Goal: Task Accomplishment & Management: Manage account settings

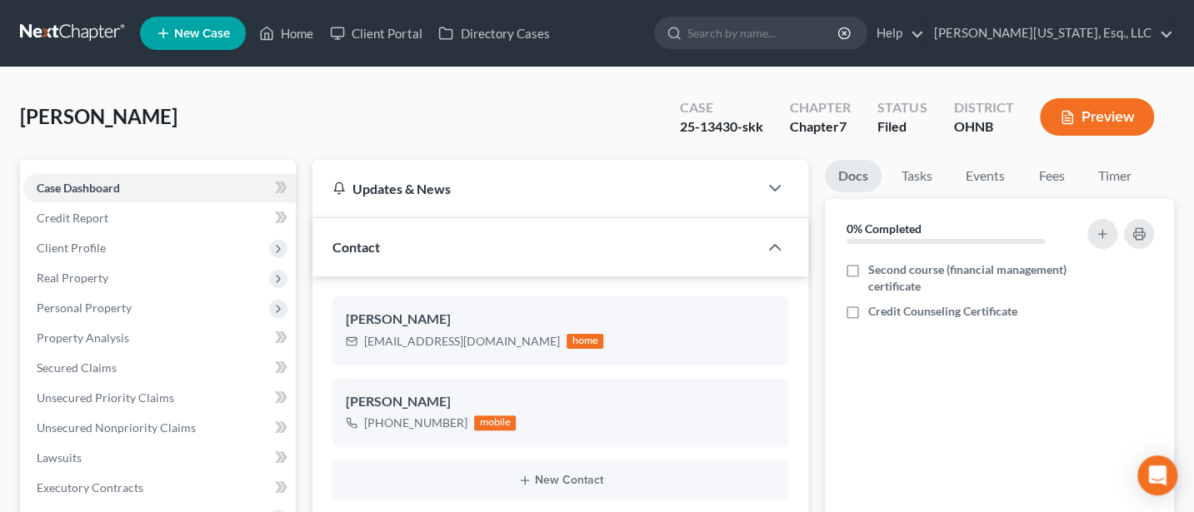
scroll to position [291, 0]
click at [1124, 32] on link "[PERSON_NAME][US_STATE], Esq., LLC" at bounding box center [1049, 33] width 247 height 30
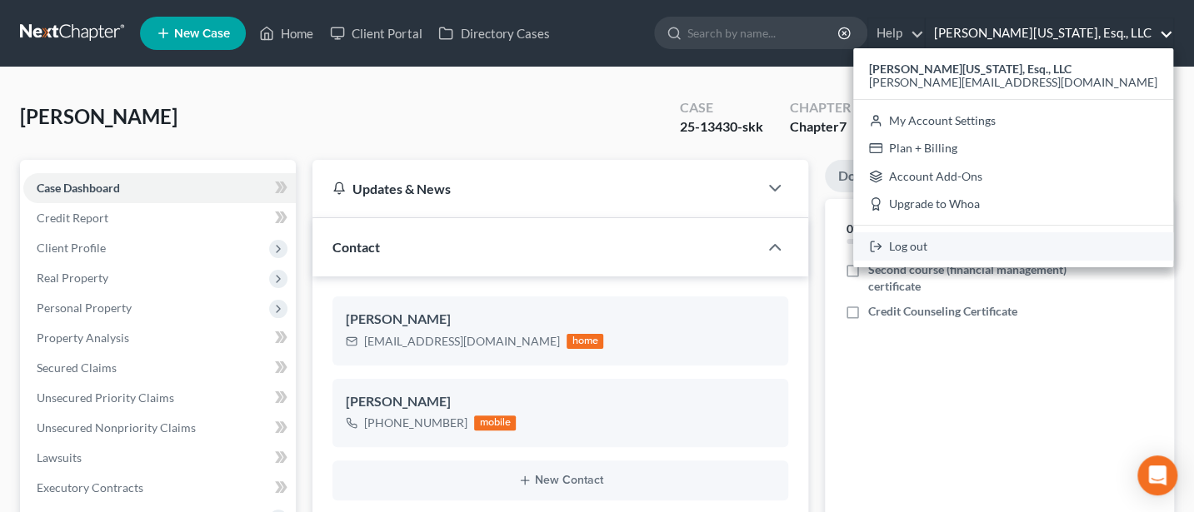
click at [1037, 233] on link "Log out" at bounding box center [1013, 246] width 320 height 28
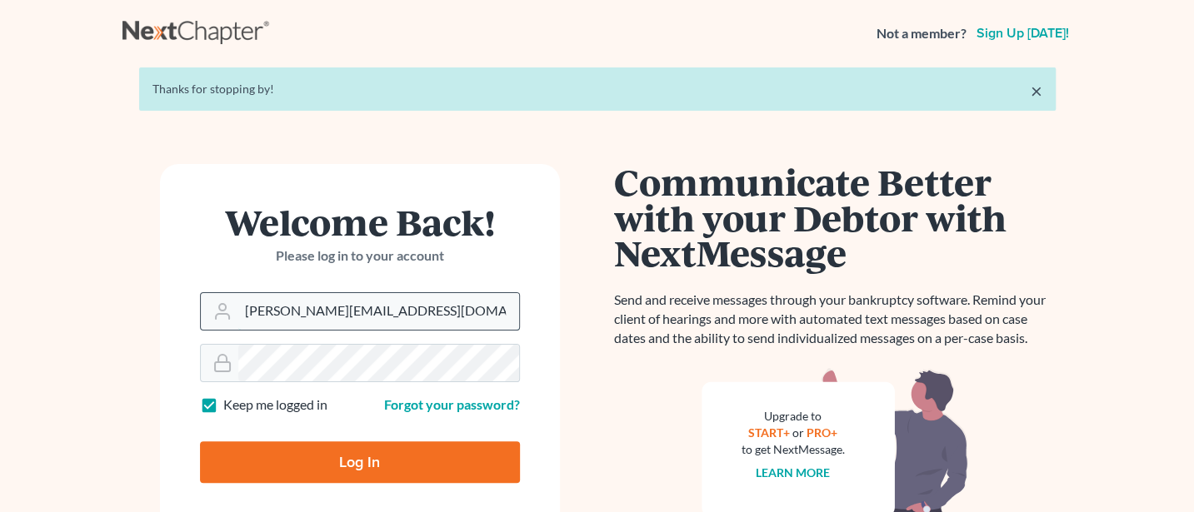
click at [422, 320] on input "Jann@jwashingtonlaw.com" at bounding box center [378, 311] width 281 height 37
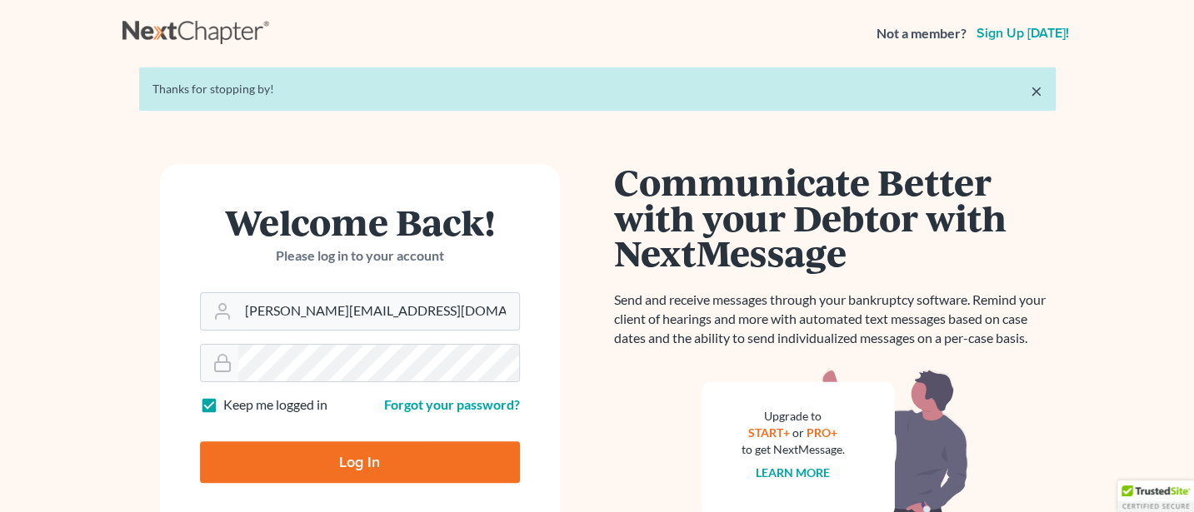
type input "Jann@jwashingtonlaw.com"
click at [351, 462] on input "Log In" at bounding box center [360, 463] width 320 height 42
type input "Thinking..."
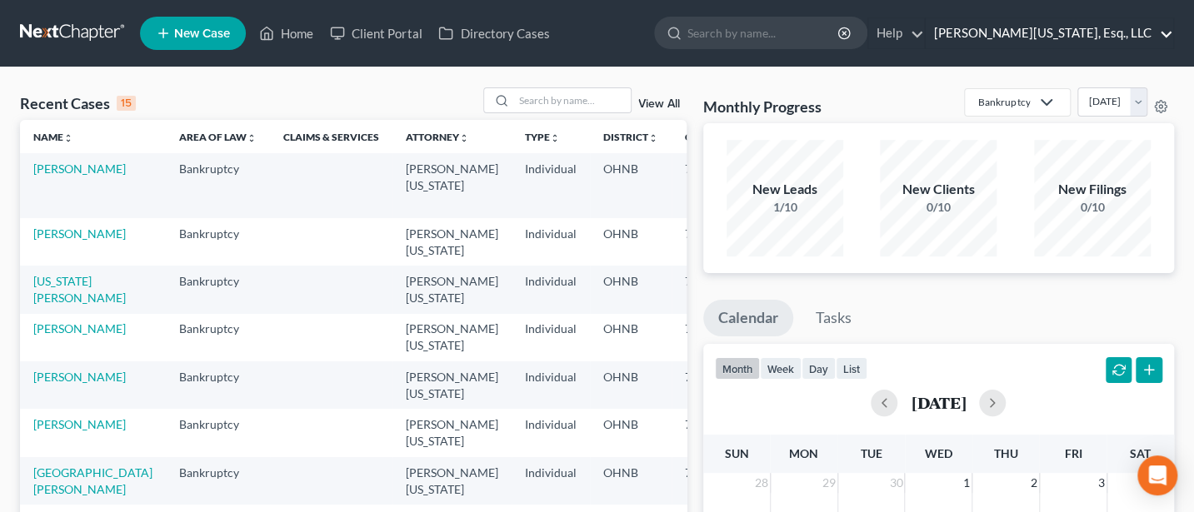
click at [1087, 34] on link "[PERSON_NAME][US_STATE], Esq., LLC" at bounding box center [1049, 33] width 247 height 30
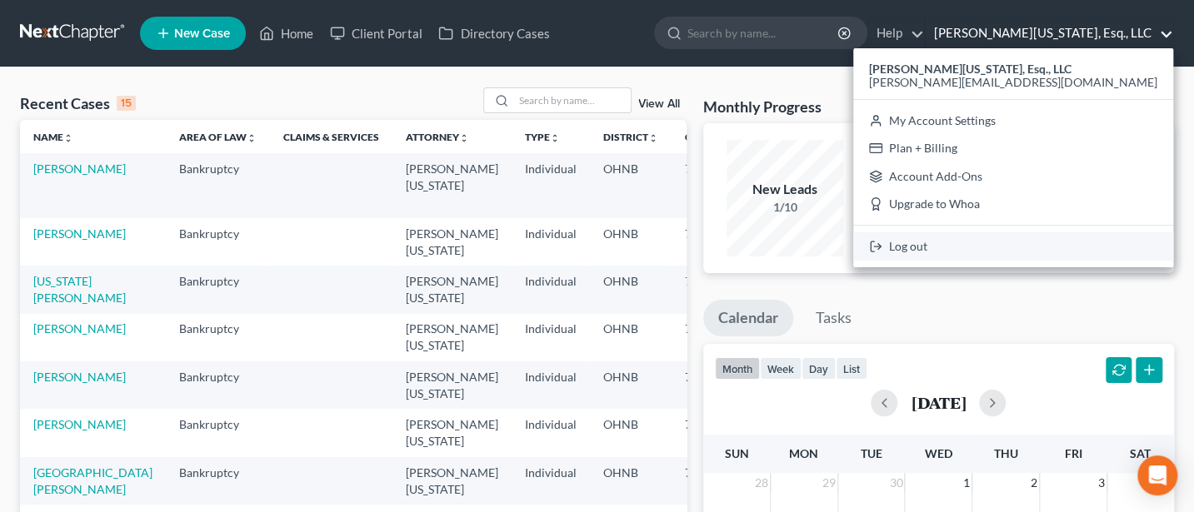
click at [1049, 246] on link "Log out" at bounding box center [1013, 246] width 320 height 28
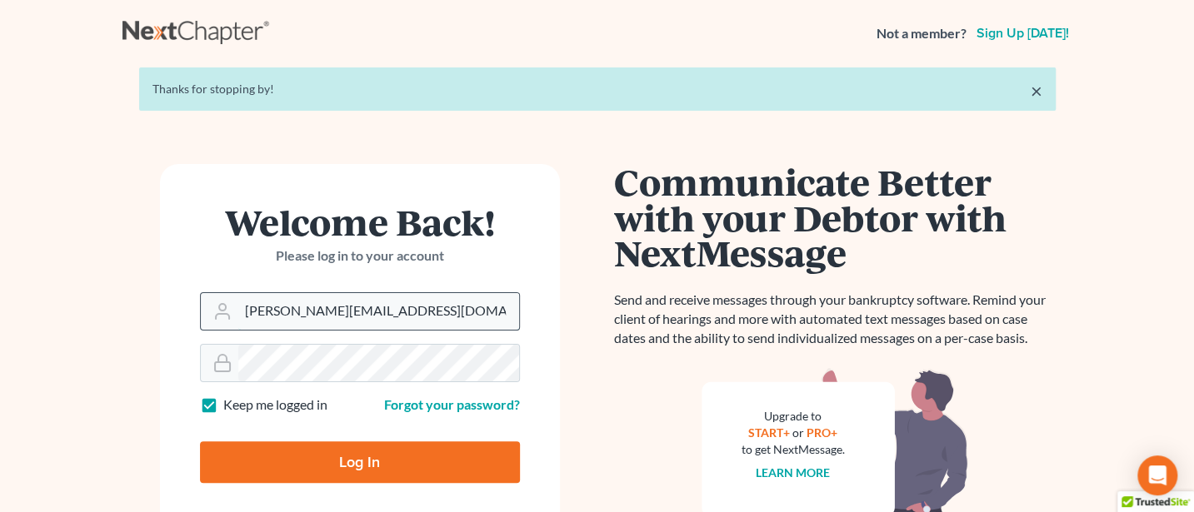
click at [439, 305] on input "Jann@jwashingtonlaw.com" at bounding box center [378, 311] width 281 height 37
type input "Jann@cozmyklaw.com"
click at [359, 462] on input "Log In" at bounding box center [360, 463] width 320 height 42
type input "Thinking..."
